Goal: Transaction & Acquisition: Purchase product/service

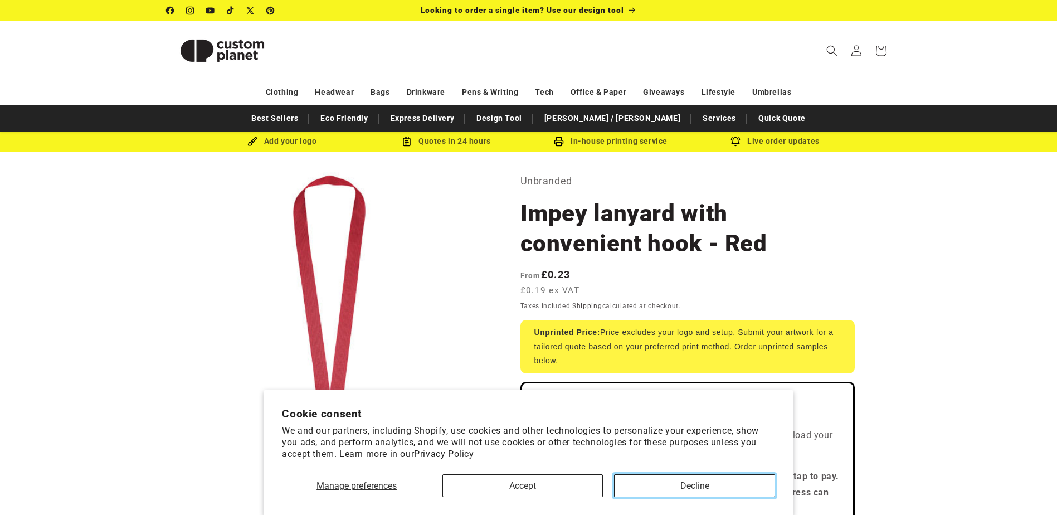
click at [733, 486] on button "Decline" at bounding box center [694, 485] width 160 height 23
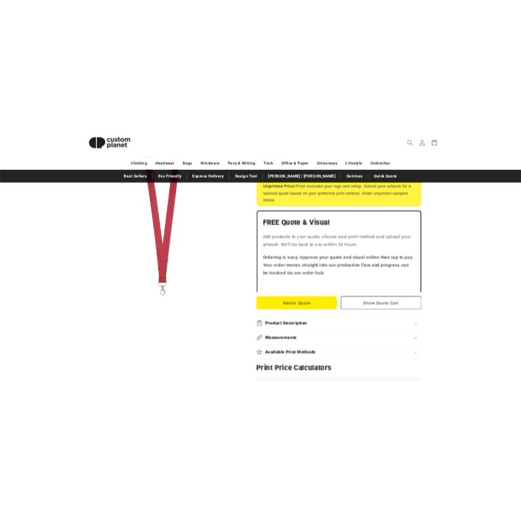
scroll to position [390, 0]
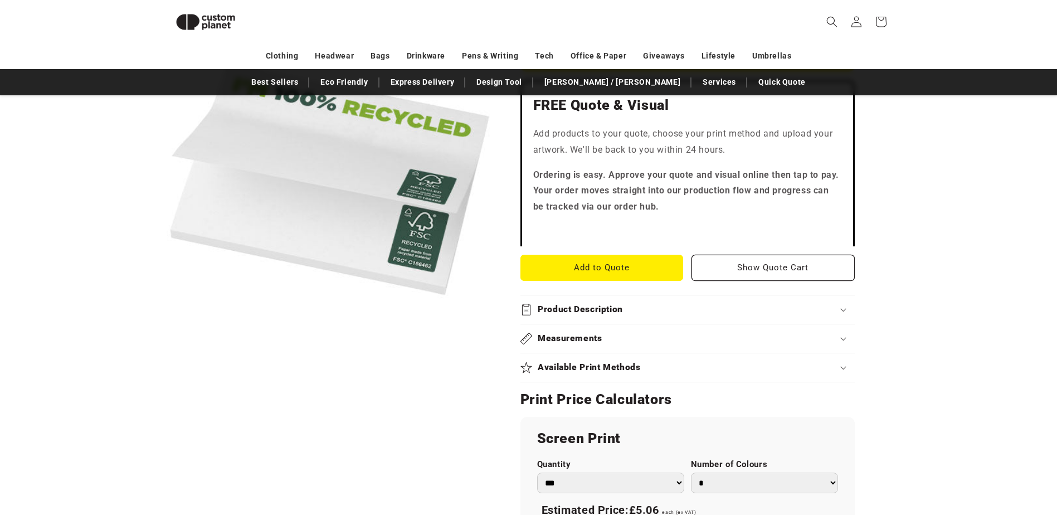
scroll to position [152, 0]
